Goal: Task Accomplishment & Management: Use online tool/utility

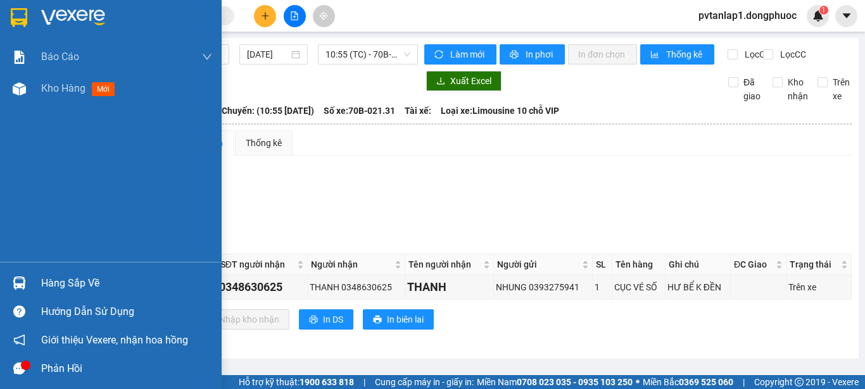
click at [15, 16] on img at bounding box center [19, 17] width 16 height 19
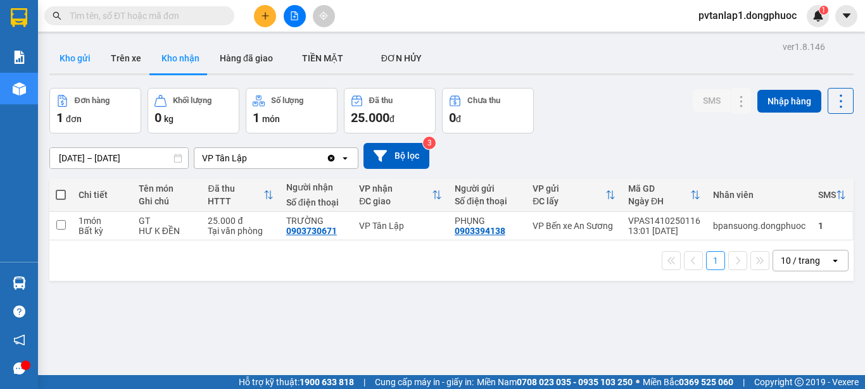
click at [82, 56] on button "Kho gửi" at bounding box center [74, 58] width 51 height 30
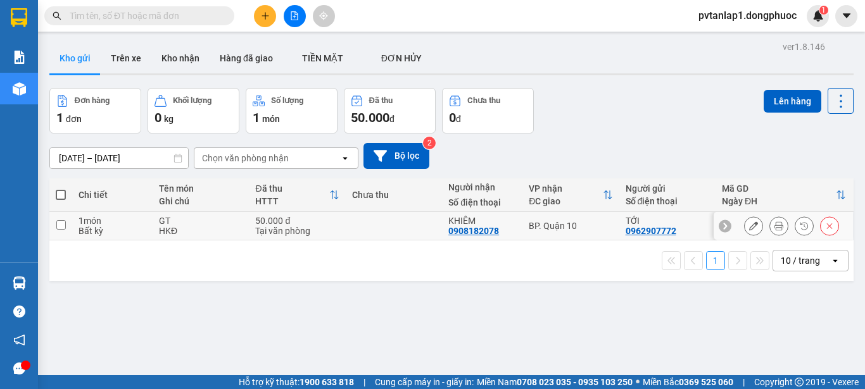
click at [223, 218] on div "GT" at bounding box center [201, 221] width 84 height 10
checkbox input "true"
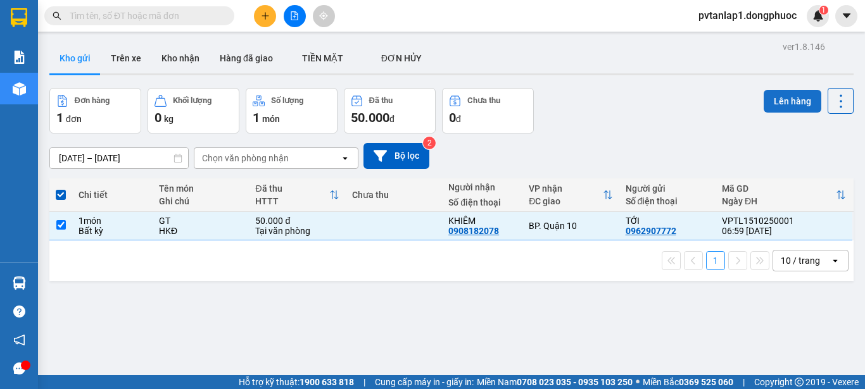
click at [776, 94] on button "Lên hàng" at bounding box center [793, 101] width 58 height 23
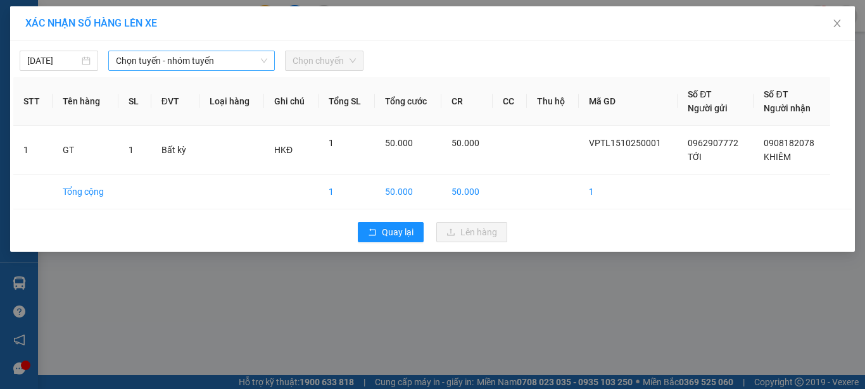
click at [234, 60] on span "Chọn tuyến - nhóm tuyến" at bounding box center [191, 60] width 151 height 19
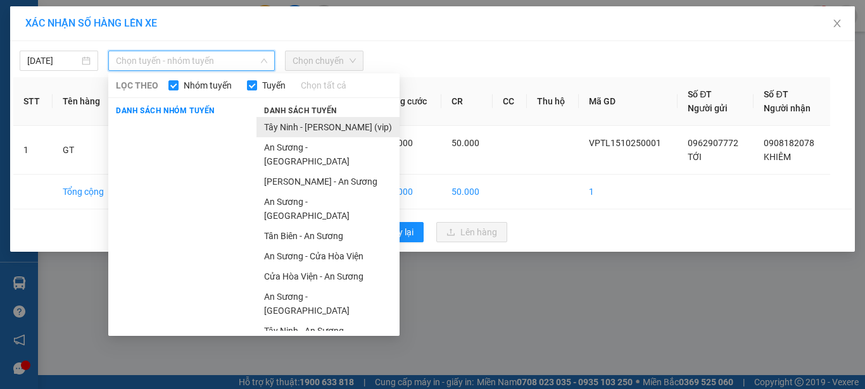
click at [343, 128] on li "Tây Ninh - [PERSON_NAME] (vip)" at bounding box center [327, 127] width 143 height 20
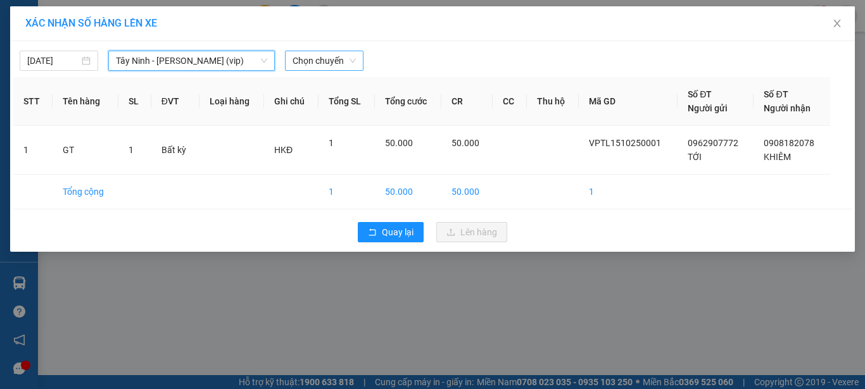
click at [312, 58] on span "Chọn chuyến" at bounding box center [324, 60] width 63 height 19
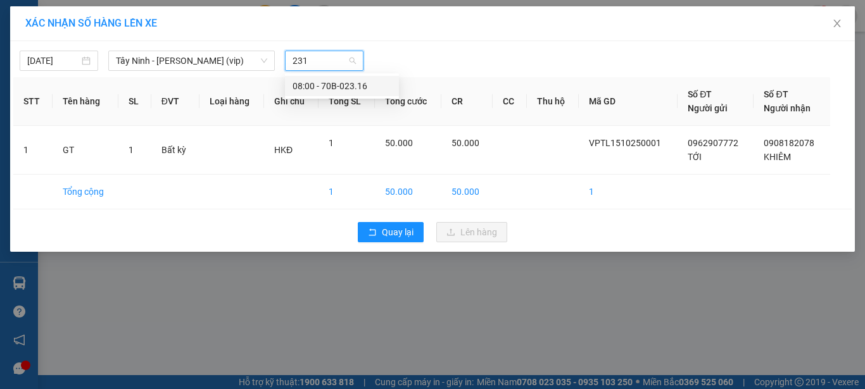
type input "2316"
click at [366, 89] on div "08:00 - 70B-023.16" at bounding box center [342, 86] width 99 height 14
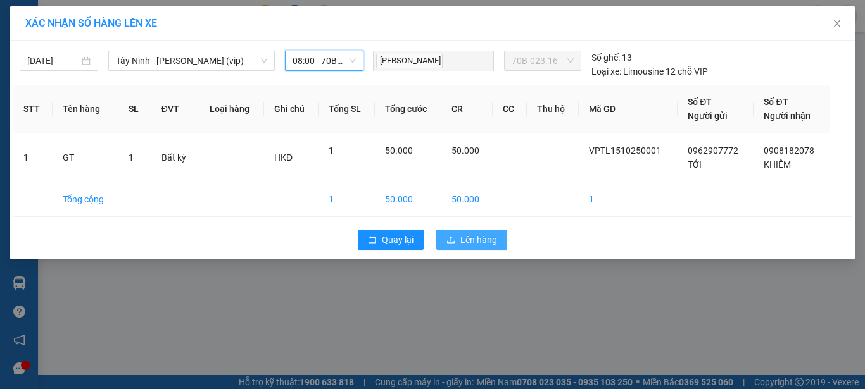
click at [475, 234] on span "Lên hàng" at bounding box center [478, 240] width 37 height 14
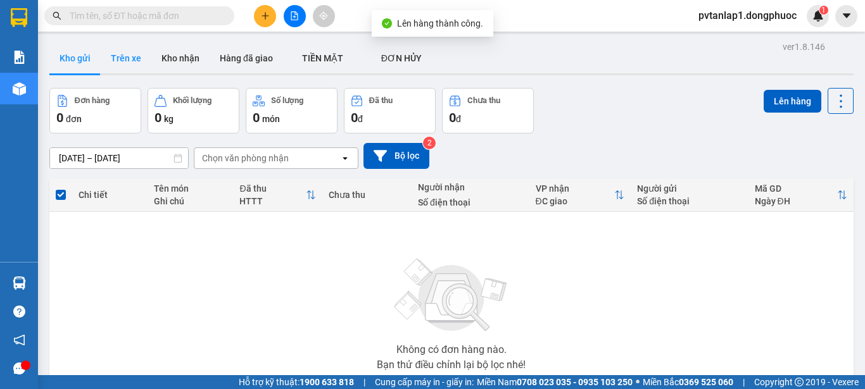
click at [141, 56] on button "Trên xe" at bounding box center [126, 58] width 51 height 30
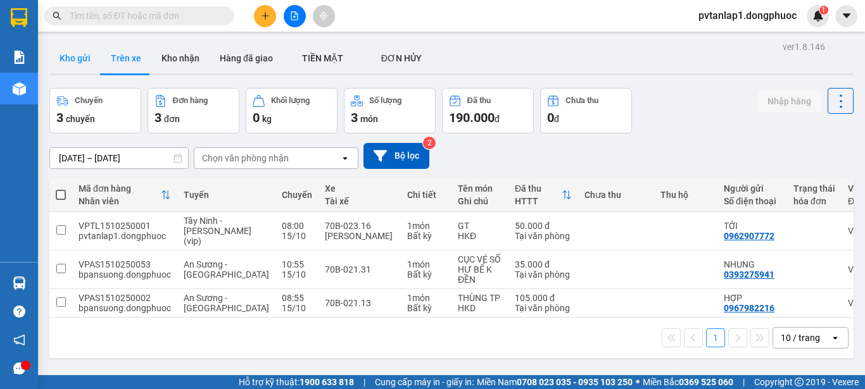
click at [73, 55] on button "Kho gửi" at bounding box center [74, 58] width 51 height 30
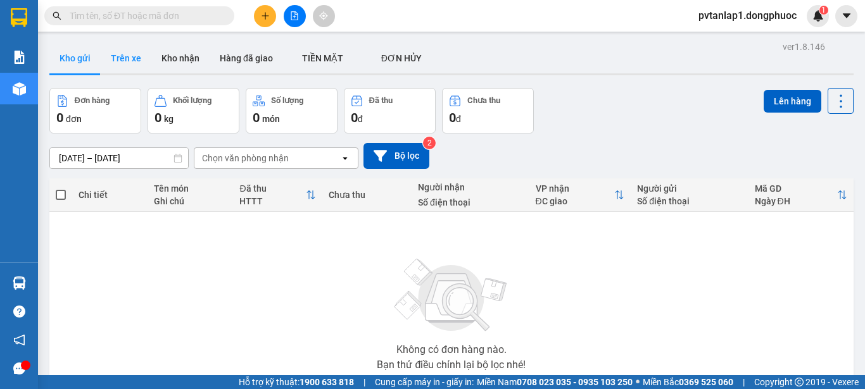
click at [130, 63] on button "Trên xe" at bounding box center [126, 58] width 51 height 30
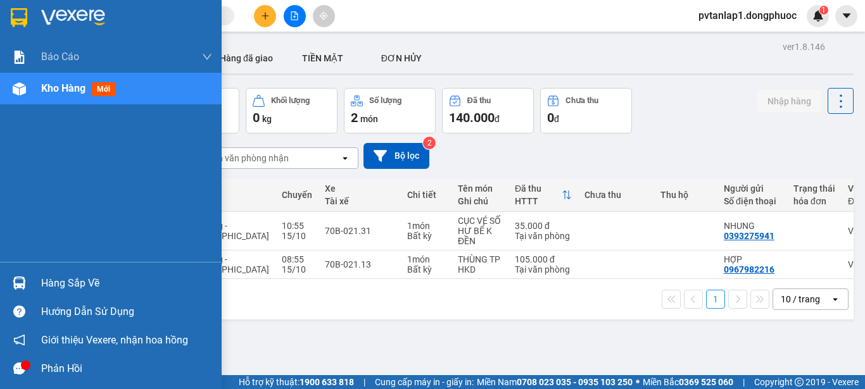
drag, startPoint x: 51, startPoint y: 282, endPoint x: 89, endPoint y: 275, distance: 38.5
click at [52, 282] on div "Hàng sắp về" at bounding box center [126, 283] width 171 height 19
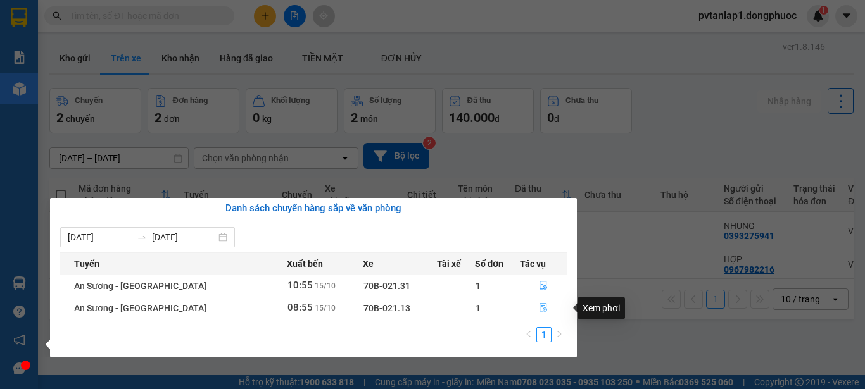
click at [543, 307] on icon "file-done" at bounding box center [543, 307] width 9 height 9
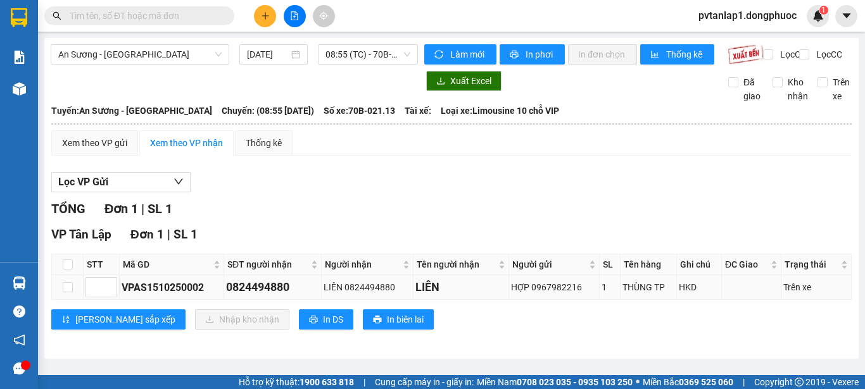
scroll to position [1, 0]
